Goal: Task Accomplishment & Management: Manage account settings

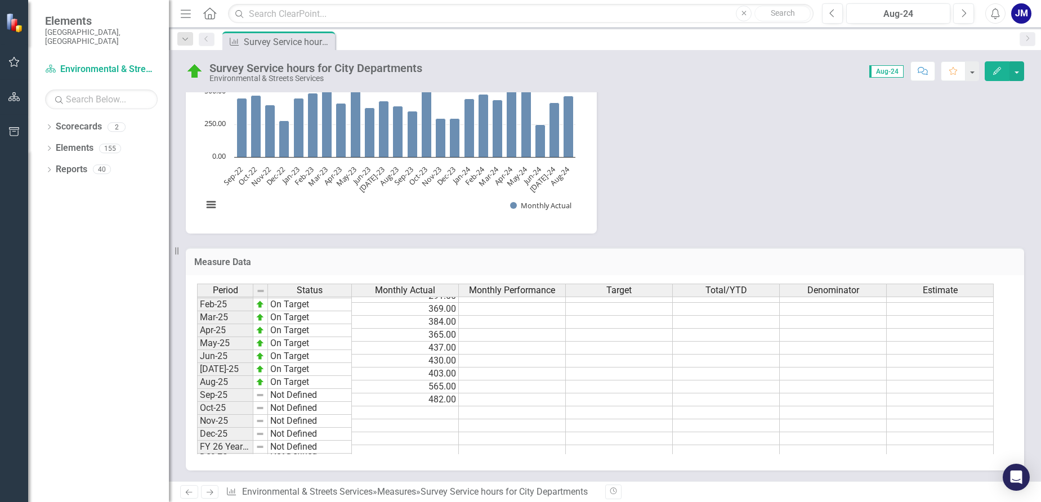
scroll to position [569, 0]
click at [427, 391] on tbody "Oct-23 On Target 546.00 Nov-23 On Target 297.00 Dec-23 On Target 295.00 Jan-24 …" at bounding box center [595, 272] width 797 height 363
click at [437, 392] on td at bounding box center [405, 395] width 107 height 13
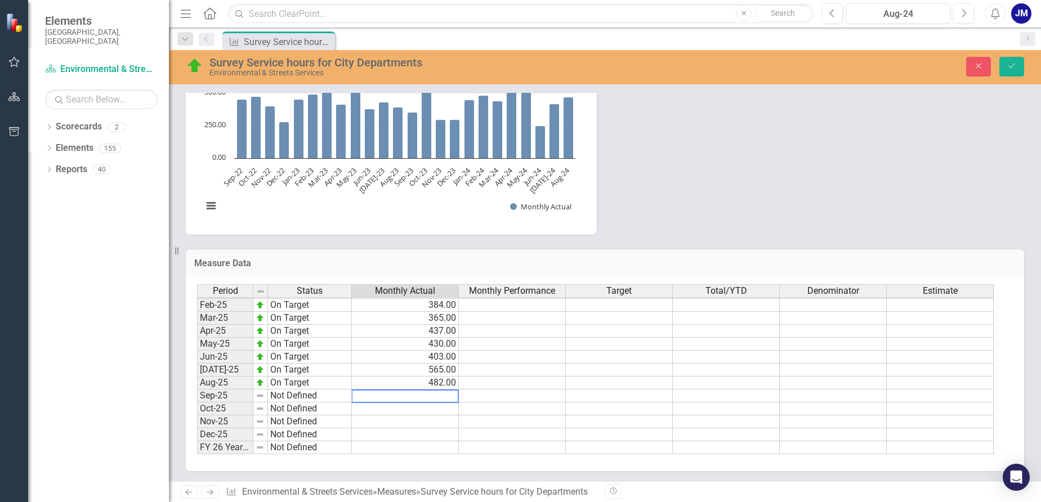
click at [437, 392] on textarea at bounding box center [405, 397] width 108 height 14
type textarea "459"
click at [437, 413] on td at bounding box center [405, 409] width 107 height 13
click at [403, 396] on td "459.00" at bounding box center [405, 396] width 107 height 13
click at [263, 399] on img at bounding box center [260, 395] width 9 height 9
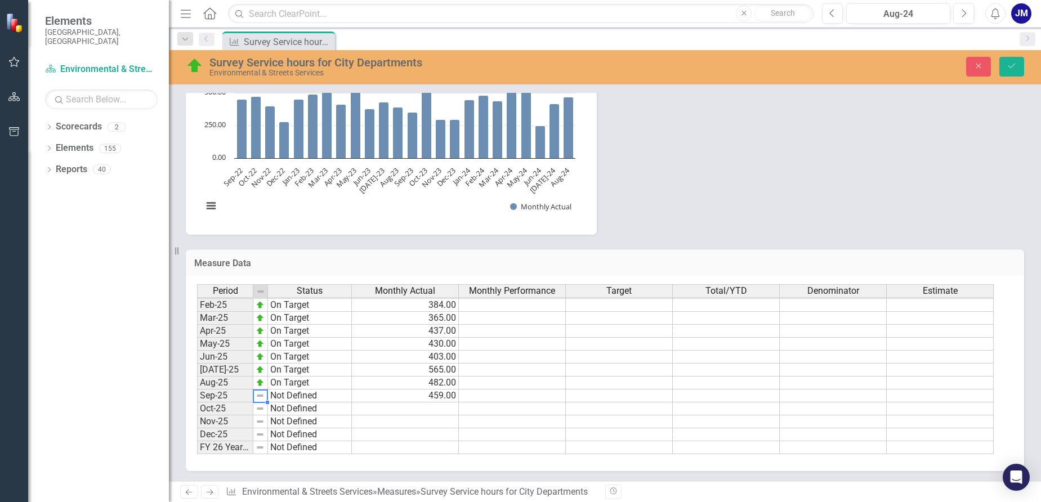
click at [263, 399] on img at bounding box center [260, 395] width 9 height 9
click at [279, 398] on td "Not Defined" at bounding box center [310, 396] width 84 height 13
type textarea "Not Defined"
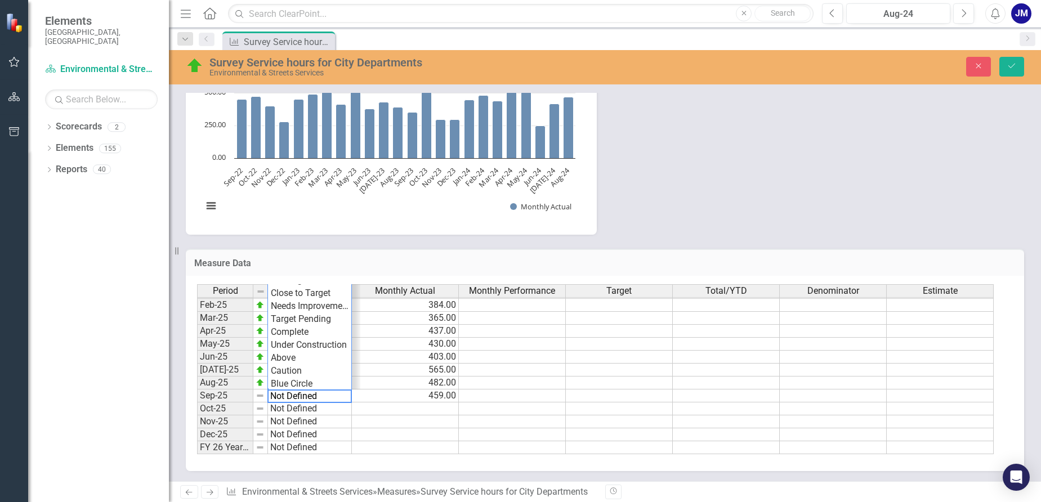
click at [396, 406] on td at bounding box center [405, 409] width 107 height 13
click at [296, 392] on td "Not Defined" at bounding box center [310, 396] width 84 height 13
click at [297, 359] on div "Period Status Monthly Actual Monthly Performance Target Total/YTD Denominator E…" at bounding box center [600, 369] width 807 height 171
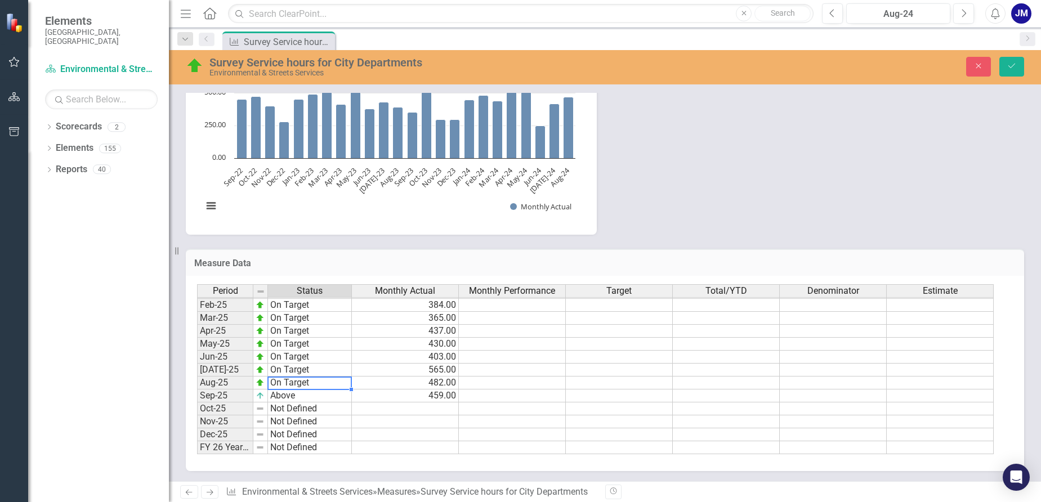
click at [302, 378] on td "On Target" at bounding box center [310, 383] width 84 height 13
click at [283, 396] on td "Above" at bounding box center [310, 396] width 84 height 13
click at [302, 396] on td "Above" at bounding box center [310, 396] width 84 height 13
type textarea "Above"
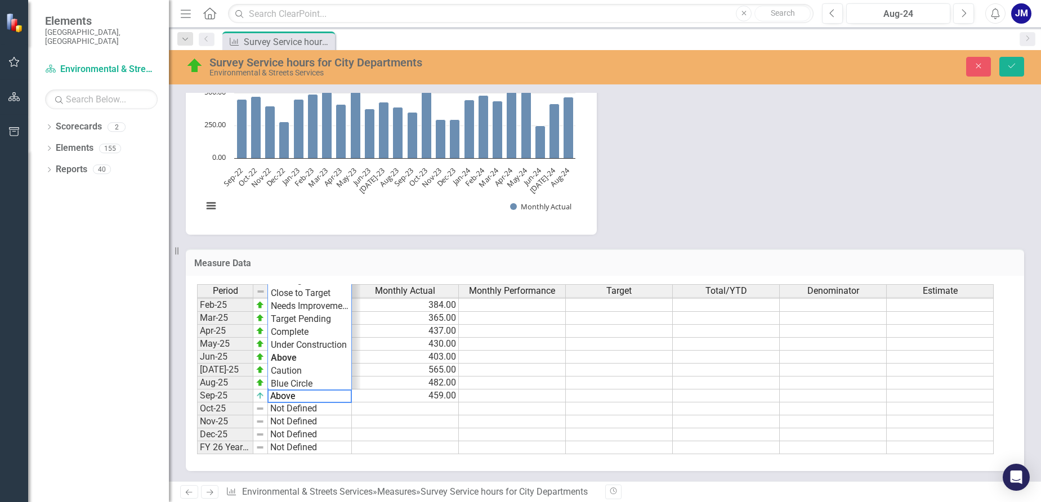
click at [302, 396] on textarea "Above" at bounding box center [309, 397] width 84 height 14
type textarea "482"
click at [197, 378] on div "Period Status Monthly Actual Monthly Performance Target Total/YTD Denominator E…" at bounding box center [197, 286] width 0 height 338
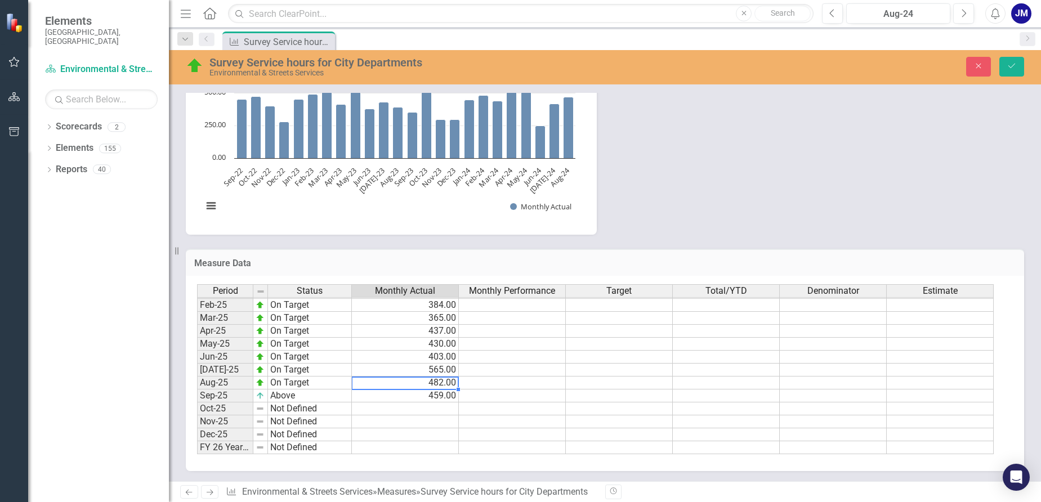
click at [306, 398] on td "Above" at bounding box center [310, 396] width 84 height 13
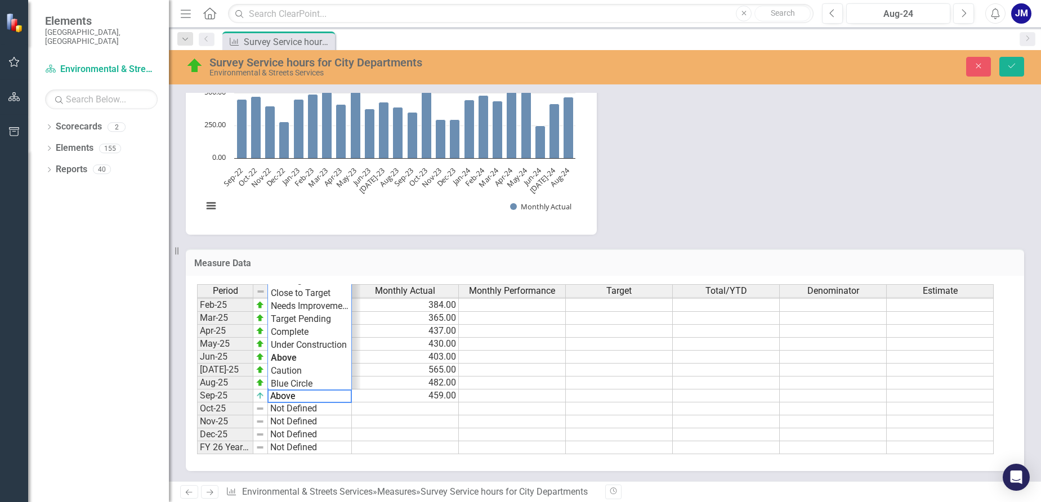
click at [303, 396] on textarea "Above" at bounding box center [309, 397] width 84 height 14
drag, startPoint x: 303, startPoint y: 396, endPoint x: 298, endPoint y: 396, distance: 5.7
click at [298, 396] on textarea "Above" at bounding box center [309, 397] width 84 height 14
type textarea "On Target"
type textarea "459"
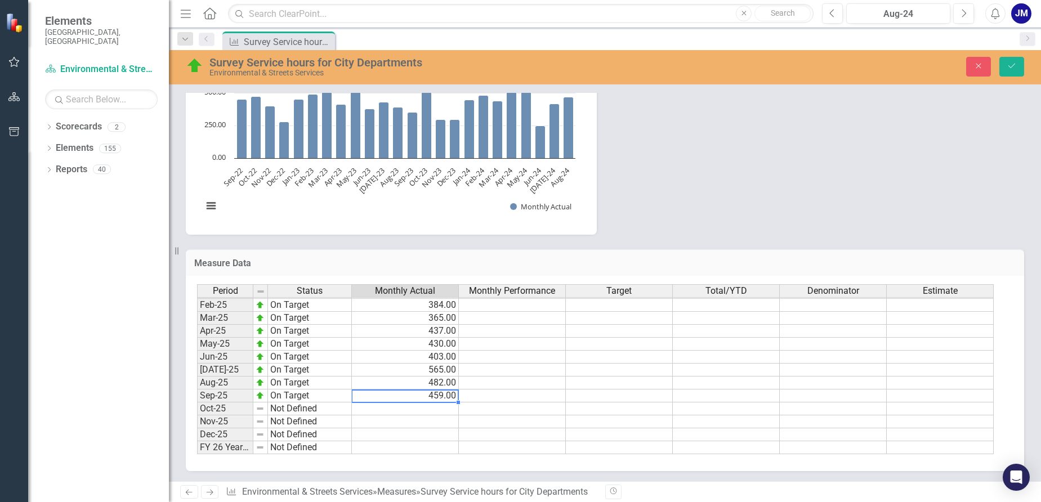
click at [386, 397] on td "459.00" at bounding box center [405, 396] width 107 height 13
click at [1011, 67] on icon "Save" at bounding box center [1012, 66] width 10 height 8
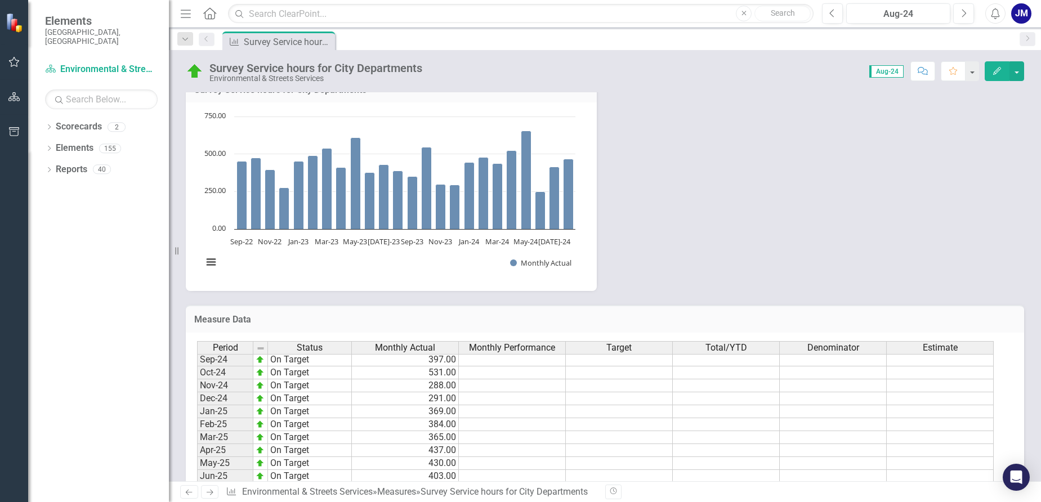
scroll to position [569, 0]
click at [1025, 14] on div "JM" at bounding box center [1021, 13] width 20 height 20
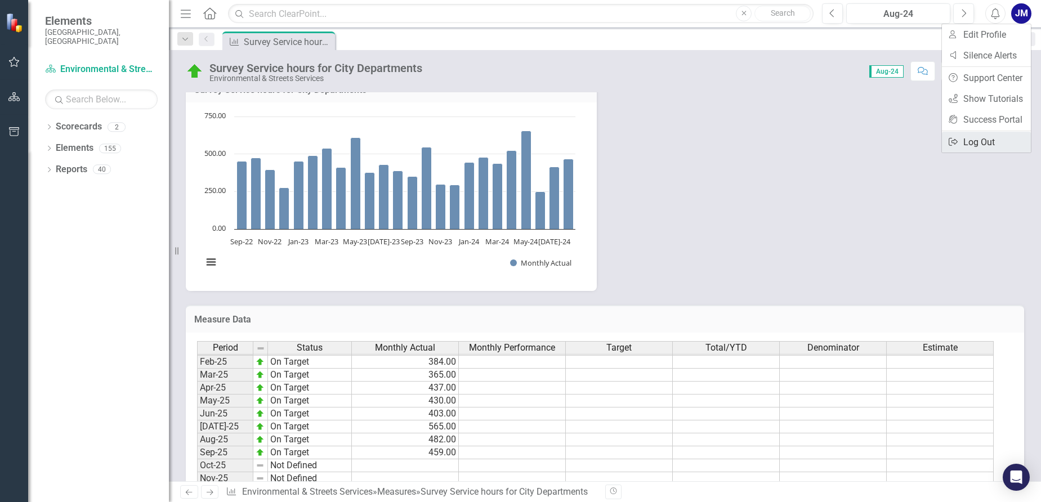
click at [979, 145] on link "Logout Log Out" at bounding box center [986, 142] width 89 height 21
